Goal: Check status: Check status

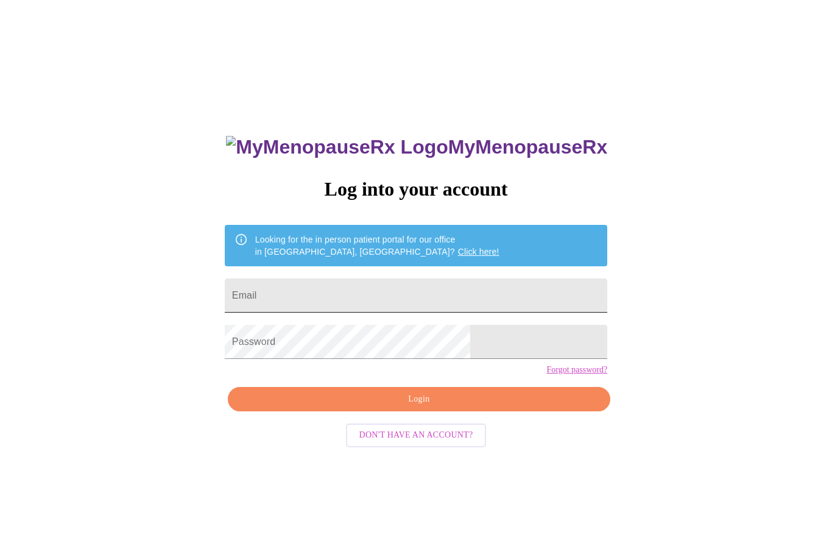
click at [377, 301] on input "Email" at bounding box center [416, 295] width 383 height 34
type input "[EMAIL_ADDRESS][DOMAIN_NAME]"
click at [392, 335] on form "Password" at bounding box center [416, 342] width 383 height 46
click at [456, 407] on span "Login" at bounding box center [419, 399] width 354 height 15
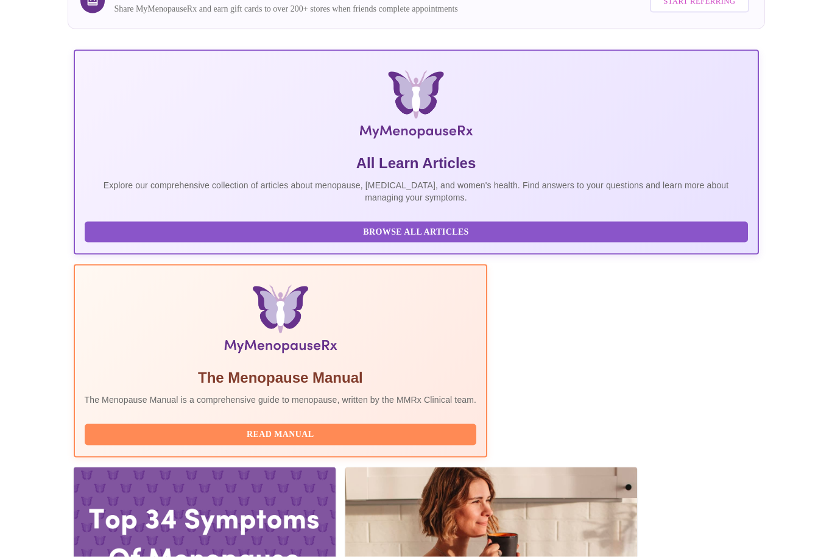
scroll to position [156, 0]
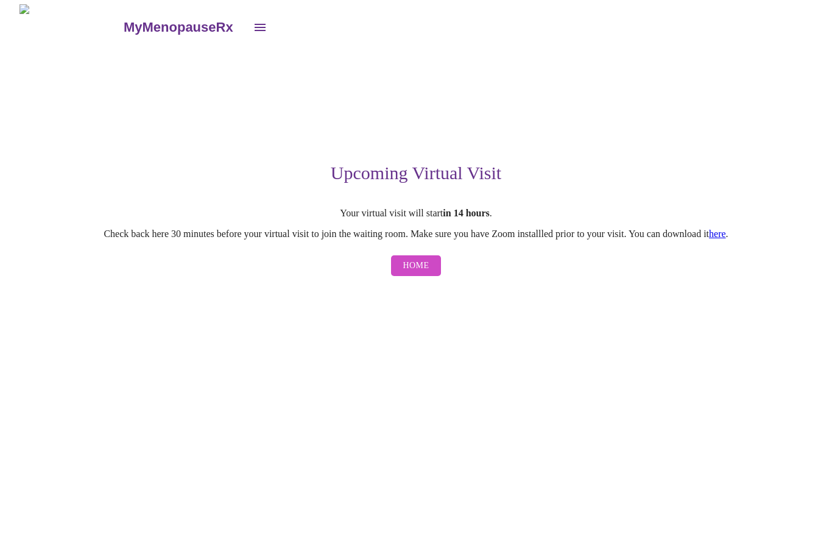
scroll to position [1, 0]
click at [422, 268] on span "Home" at bounding box center [416, 266] width 26 height 15
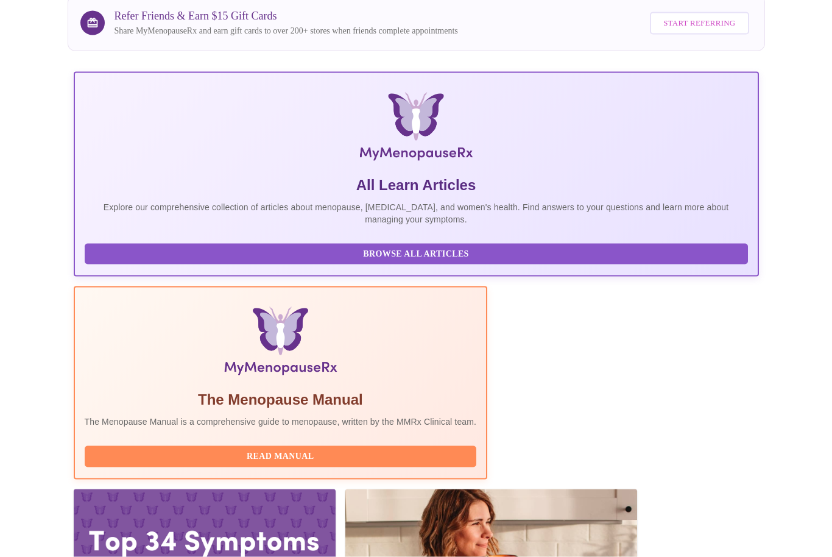
scroll to position [139, 0]
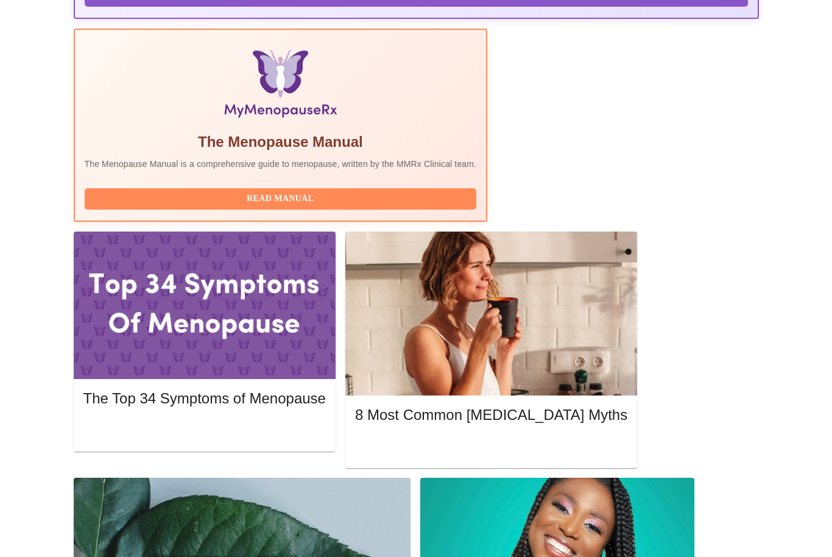
scroll to position [385, 0]
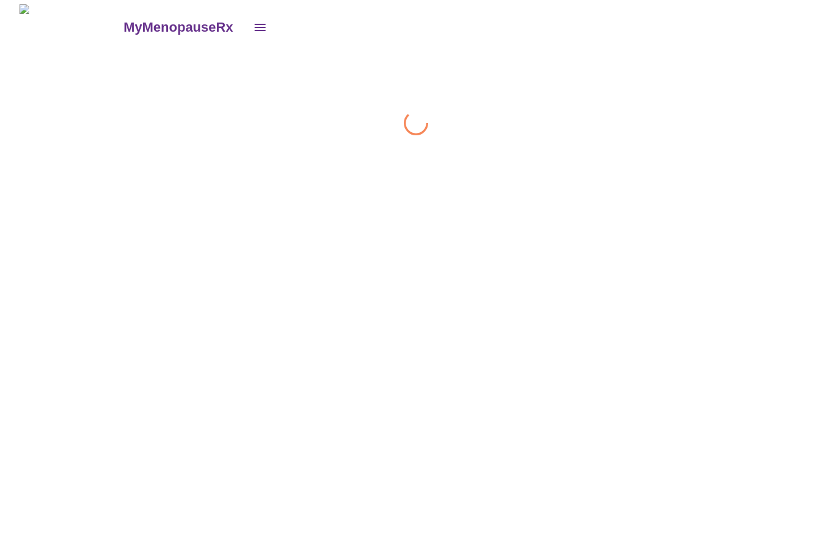
scroll to position [1, 0]
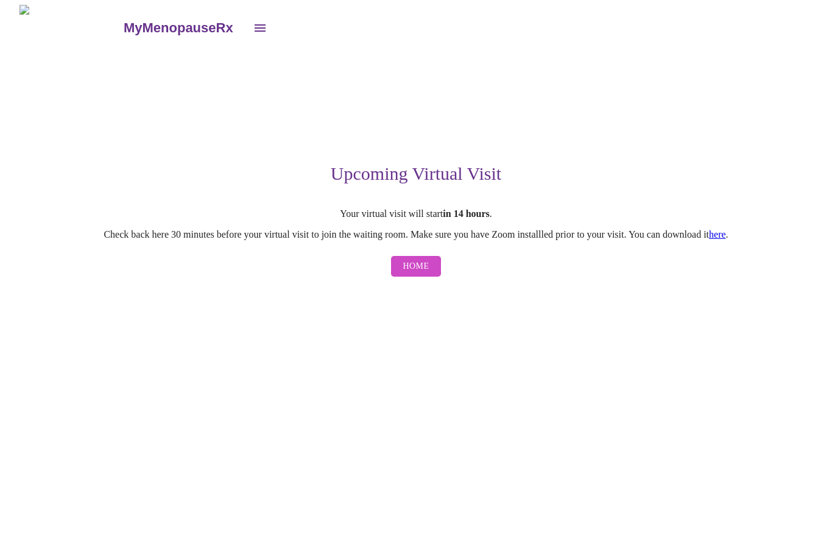
click at [421, 277] on button "Home" at bounding box center [416, 266] width 51 height 21
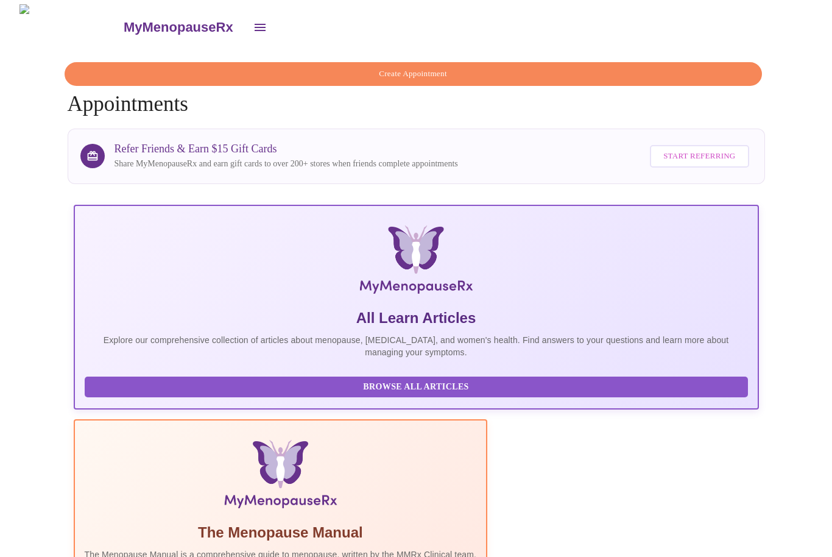
click at [492, 68] on span "Create Appointment" at bounding box center [413, 74] width 669 height 14
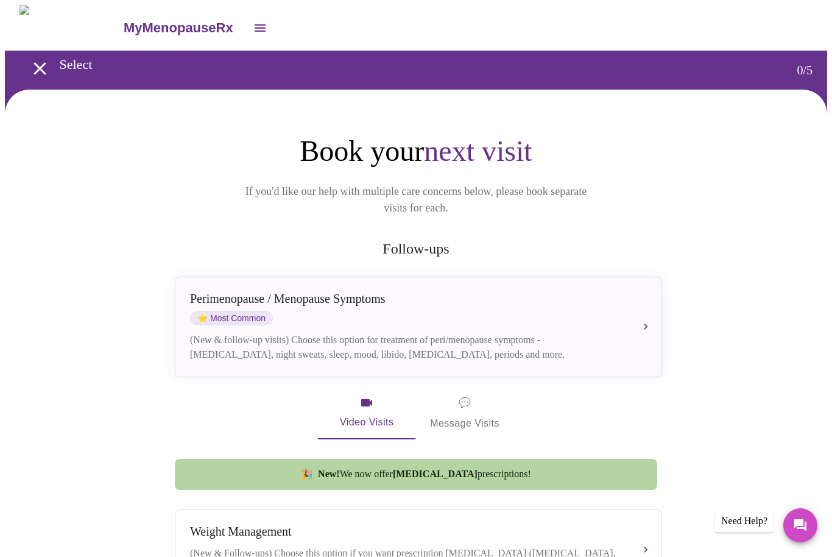
click at [36, 63] on icon "open drawer" at bounding box center [39, 68] width 12 height 12
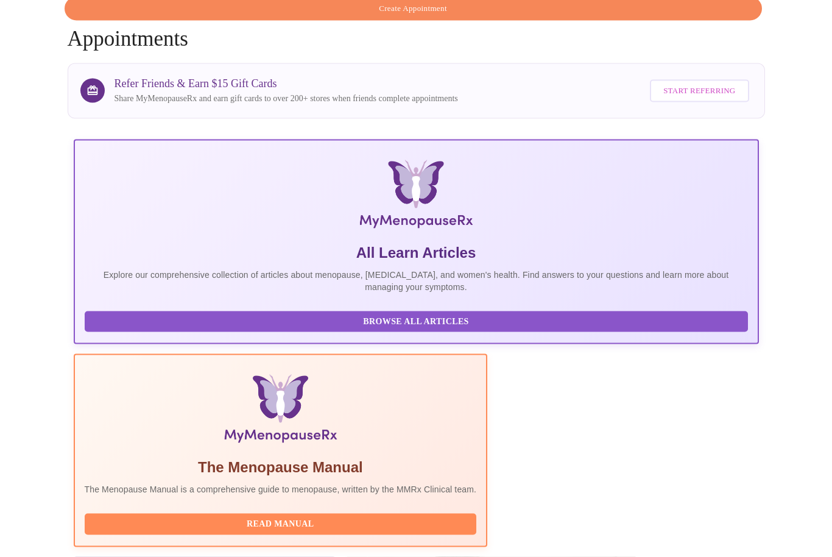
scroll to position [66, 0]
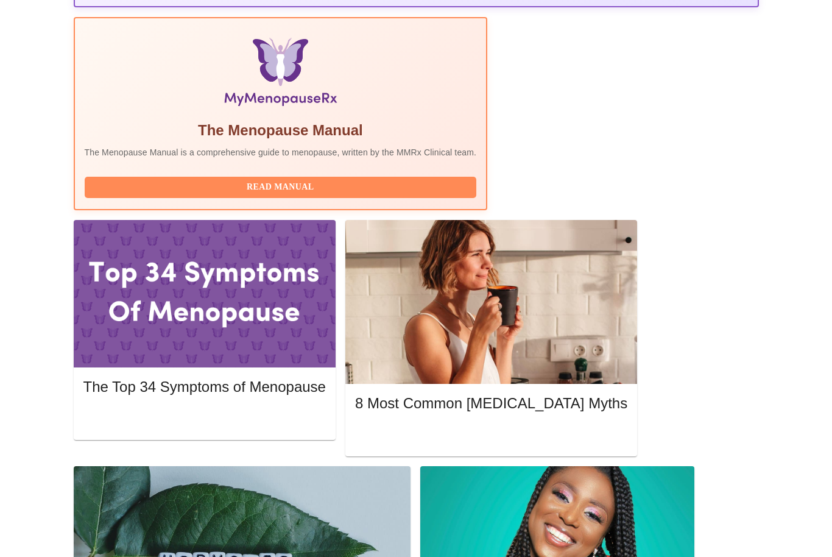
scroll to position [408, 0]
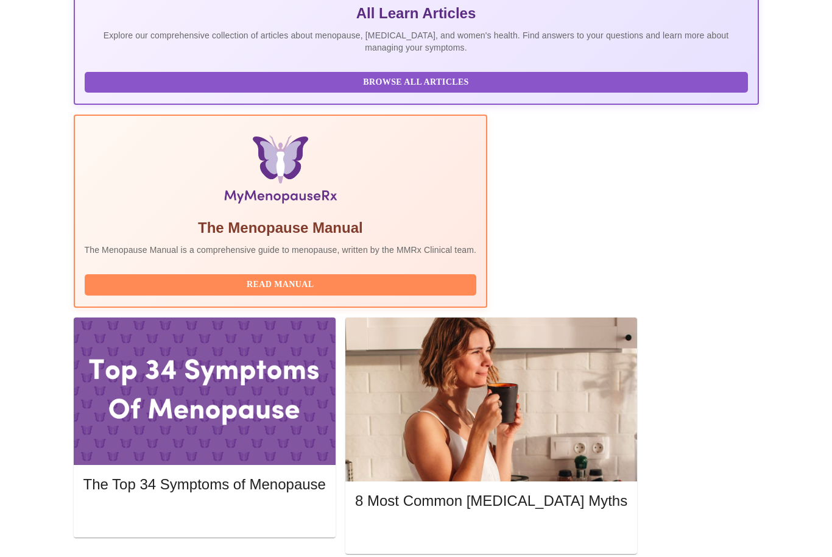
scroll to position [303, 0]
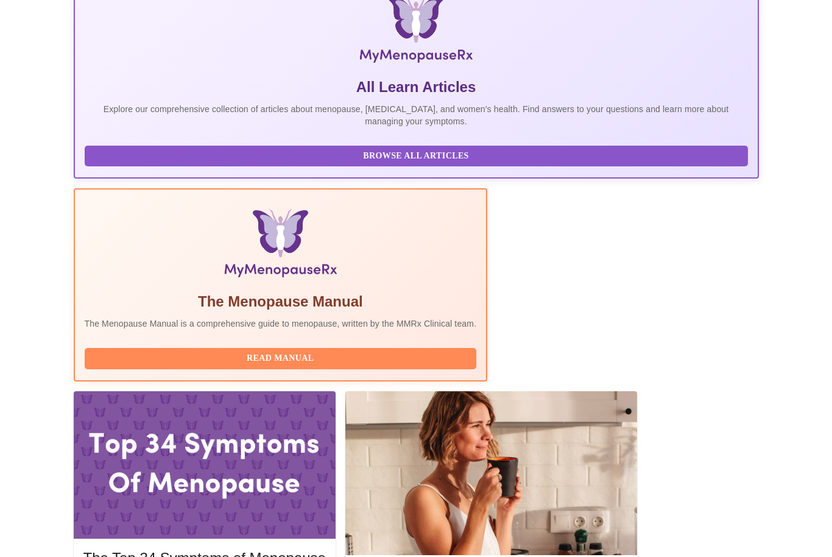
scroll to position [217, 0]
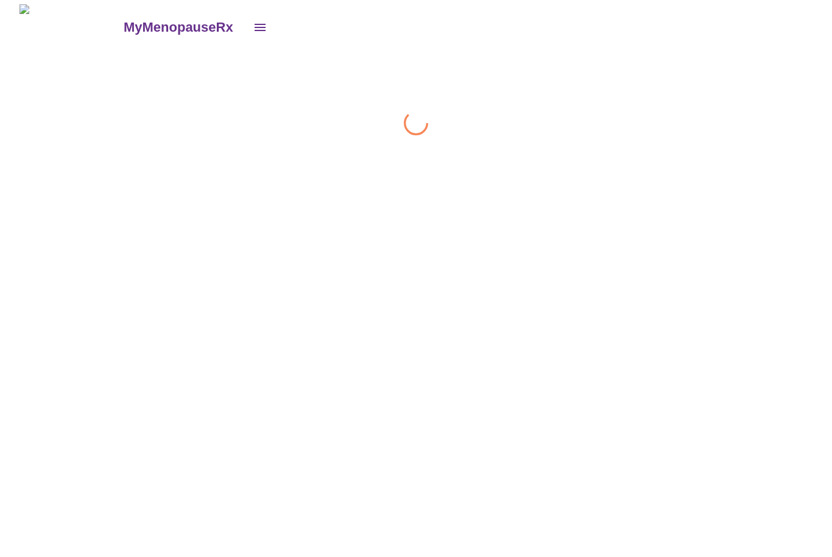
scroll to position [1, 0]
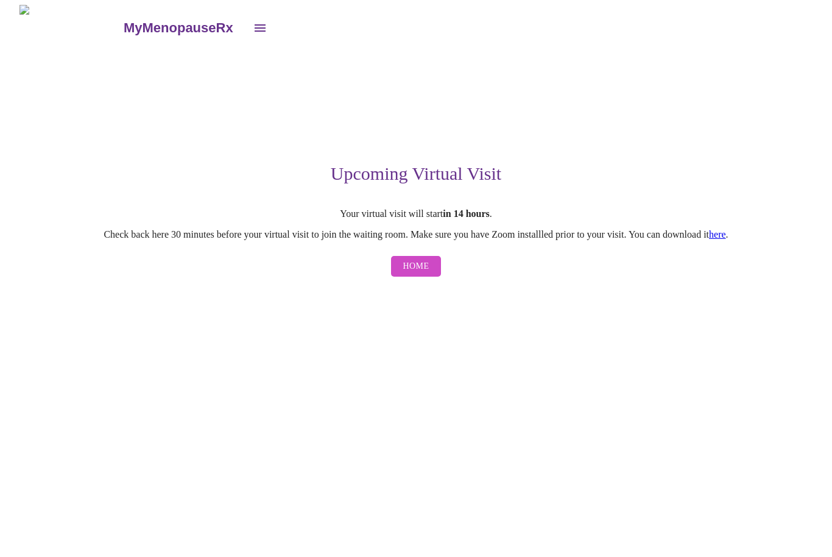
click at [428, 267] on span "Home" at bounding box center [416, 266] width 26 height 15
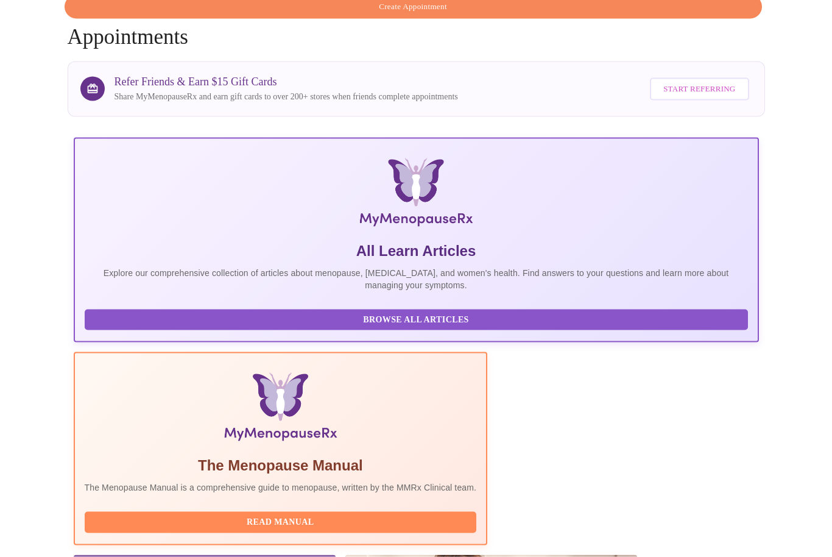
scroll to position [67, 0]
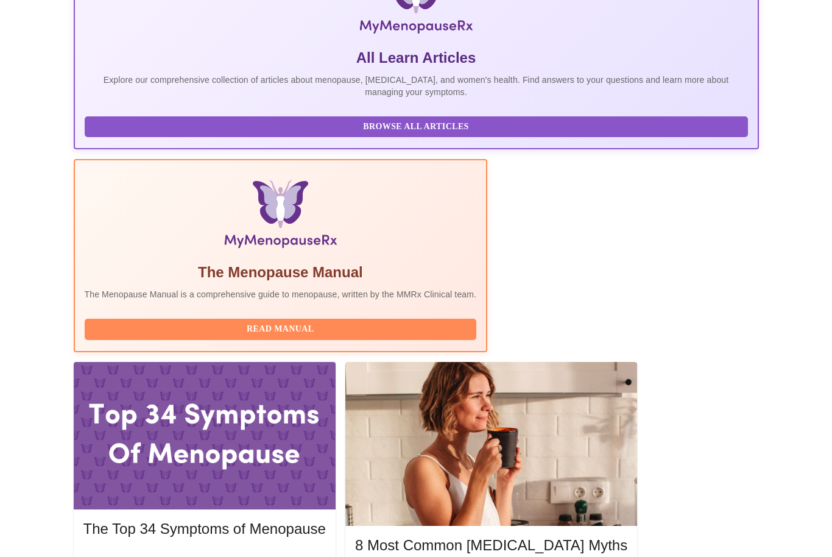
scroll to position [0, 0]
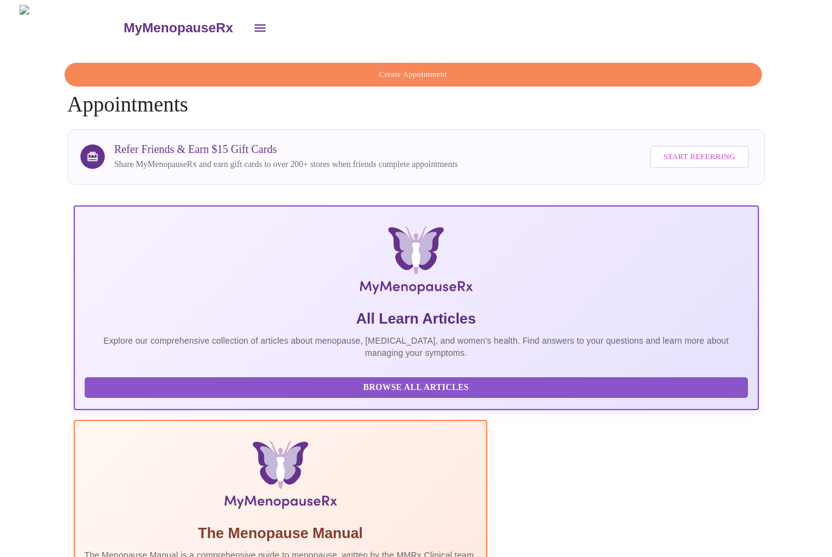
click at [255, 26] on icon "open drawer" at bounding box center [260, 27] width 11 height 7
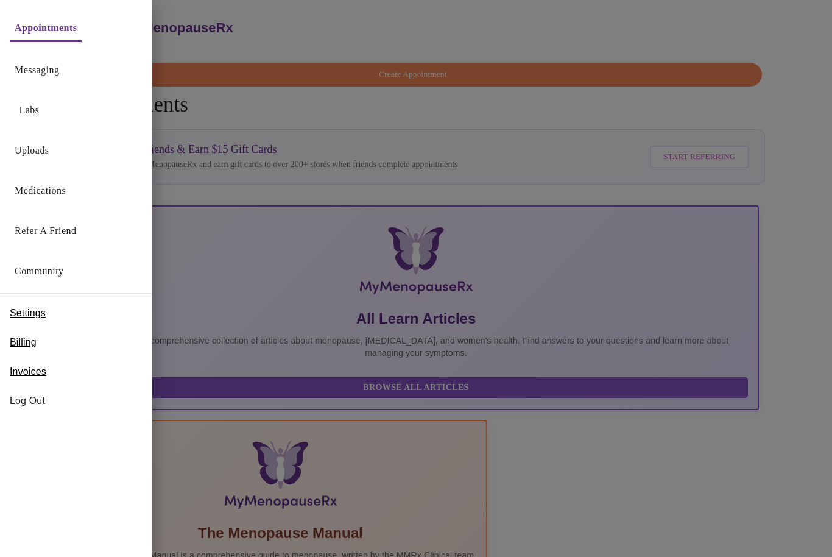
click at [69, 406] on span "Log Out" at bounding box center [76, 400] width 133 height 15
